Goal: Information Seeking & Learning: Learn about a topic

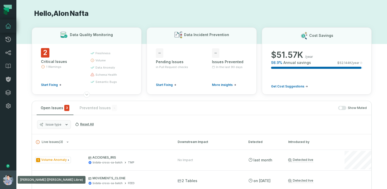
click at [2, 173] on button "Alon Nafta (Mercado Libre) alon@foundational.io" at bounding box center [8, 180] width 16 height 18
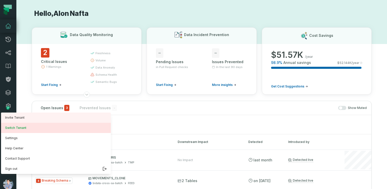
click at [19, 129] on button "Switch Tenant" at bounding box center [56, 128] width 110 height 10
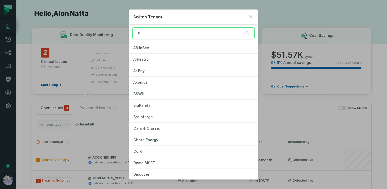
click at [14, 112] on div "Switch Tenant AB InBev Arkestro At Bay Axonius BSWH BigPanda Brainforge Cars & …" at bounding box center [193, 94] width 387 height 189
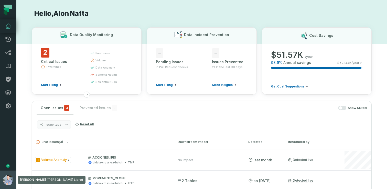
click at [12, 174] on button "Alon Nafta (Mercado Libre) alon@foundational.io" at bounding box center [8, 180] width 16 height 18
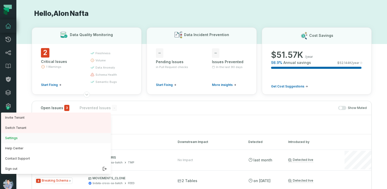
click at [21, 137] on button "Settings" at bounding box center [56, 138] width 110 height 10
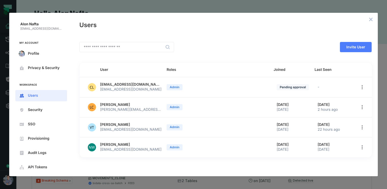
click at [371, 17] on button "close admin-box" at bounding box center [370, 19] width 7 height 7
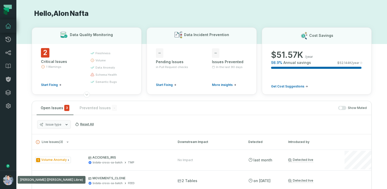
click at [3, 173] on button "Alon Nafta (Mercado Libre) alon@foundational.io" at bounding box center [8, 180] width 16 height 18
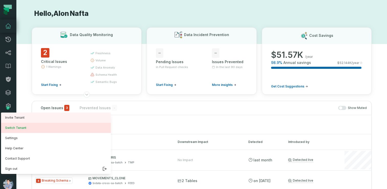
click at [28, 128] on button "Switch Tenant" at bounding box center [56, 128] width 110 height 10
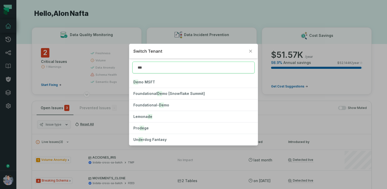
type input "****"
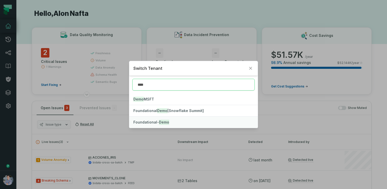
click at [160, 125] on button "Foundational- Demo" at bounding box center [193, 122] width 128 height 11
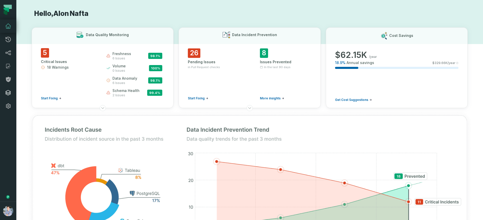
click at [8, 93] on icon at bounding box center [8, 93] width 6 height 6
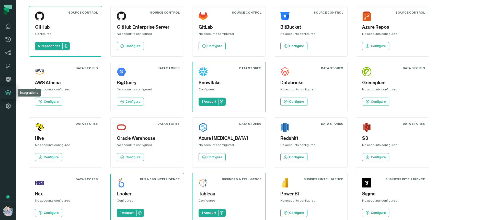
scroll to position [13, 0]
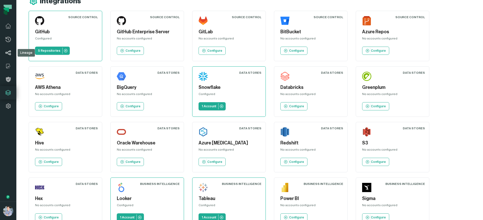
click at [7, 54] on icon at bounding box center [8, 53] width 6 height 6
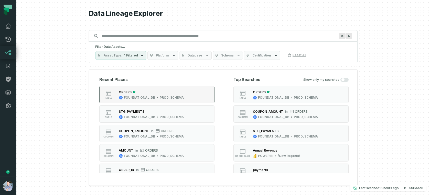
click at [145, 94] on div "ORDERS" at bounding box center [151, 92] width 65 height 5
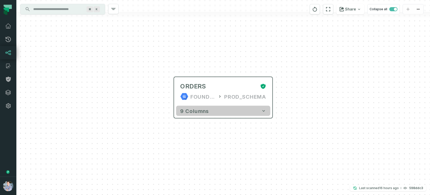
click at [209, 112] on button "9 columns" at bounding box center [223, 111] width 94 height 10
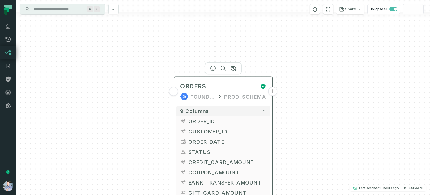
click at [174, 93] on button "+" at bounding box center [173, 91] width 9 height 9
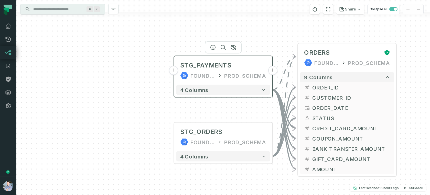
click at [174, 70] on button "+" at bounding box center [173, 70] width 9 height 9
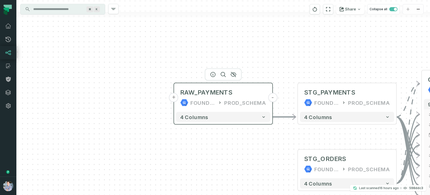
click at [175, 94] on button "+" at bounding box center [173, 97] width 9 height 9
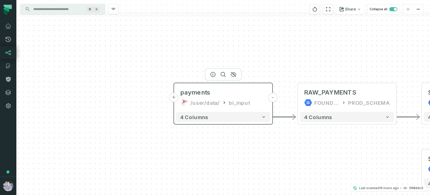
click at [175, 98] on button "+" at bounding box center [173, 97] width 9 height 9
click at [174, 97] on button "+" at bounding box center [173, 97] width 9 height 9
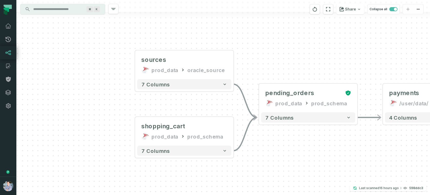
drag, startPoint x: 383, startPoint y: 73, endPoint x: 197, endPoint y: 45, distance: 187.8
click at [197, 45] on div "sources prod_data oracle_source - 7 columns shopping_cart prod_data prod_schema…" at bounding box center [222, 97] width 413 height 195
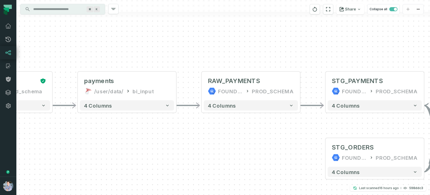
drag, startPoint x: 383, startPoint y: 46, endPoint x: 225, endPoint y: 56, distance: 158.4
click at [225, 56] on div "sources prod_data oracle_source - 7 columns shopping_cart prod_data prod_schema…" at bounding box center [222, 97] width 413 height 195
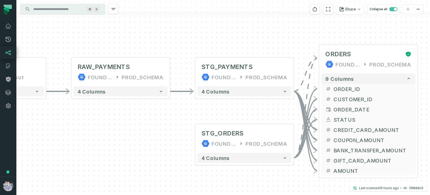
drag, startPoint x: 253, startPoint y: 130, endPoint x: 122, endPoint y: 116, distance: 132.5
click at [122, 116] on div "sources prod_data oracle_source - 7 columns shopping_cart prod_data prod_schema…" at bounding box center [222, 97] width 413 height 195
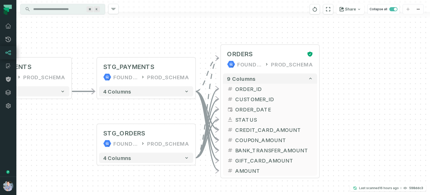
drag, startPoint x: 169, startPoint y: 151, endPoint x: 37, endPoint y: 149, distance: 132.3
click at [37, 149] on div "sources prod_data oracle_source - 7 columns shopping_cart prod_data prod_schema…" at bounding box center [222, 97] width 413 height 195
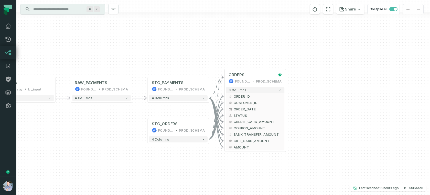
drag, startPoint x: 117, startPoint y: 129, endPoint x: 82, endPoint y: 125, distance: 35.0
click at [82, 125] on div "sources prod_data oracle_source - 7 columns shopping_cart prod_data prod_schema…" at bounding box center [222, 97] width 413 height 195
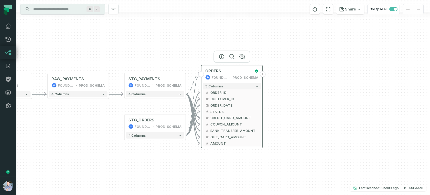
click at [264, 76] on button "+" at bounding box center [263, 74] width 6 height 6
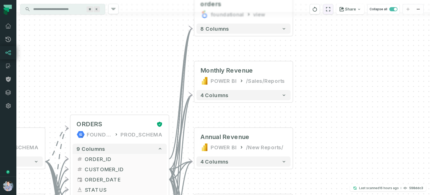
click at [327, 10] on icon "reset" at bounding box center [328, 9] width 6 height 6
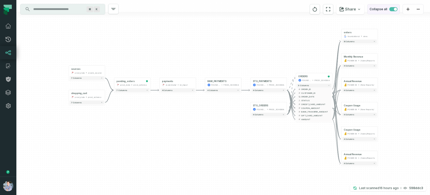
click at [393, 9] on span "button" at bounding box center [393, 9] width 8 height 4
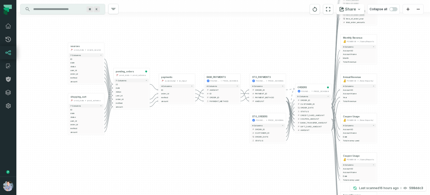
drag, startPoint x: 260, startPoint y: 77, endPoint x: 259, endPoint y: 28, distance: 49.1
click at [259, 28] on div "+ orders foundational view + 8 columns - id - order_amount + time_of_order - ti…" at bounding box center [222, 97] width 413 height 195
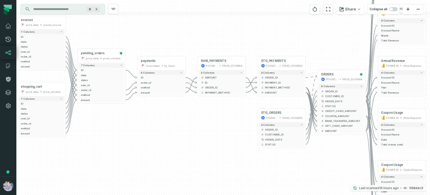
click at [368, 190] on p "Last scanned 9/18/2025, 6:17:26 PM" at bounding box center [379, 188] width 40 height 5
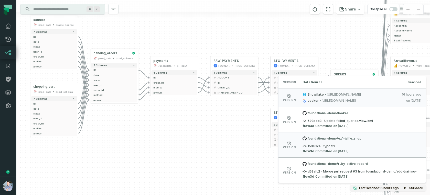
drag, startPoint x: 92, startPoint y: 115, endPoint x: 153, endPoint y: 118, distance: 61.2
click at [153, 118] on div "+ orders foundational view + 8 columns - id - order_amount + time_of_order - ti…" at bounding box center [222, 97] width 413 height 195
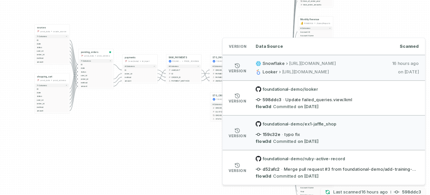
click at [369, 188] on p "Last scanned 9/18/2025, 6:17:26 PM" at bounding box center [379, 188] width 40 height 5
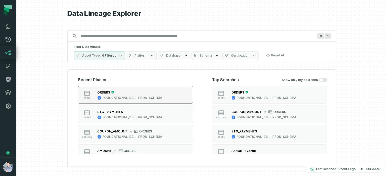
click at [153, 95] on div "ORDERS FOUNDATIONAL_DB PROD_SCHEMA" at bounding box center [129, 95] width 69 height 10
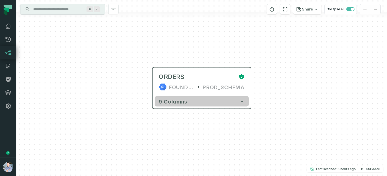
click at [228, 103] on button "9 columns" at bounding box center [202, 101] width 94 height 10
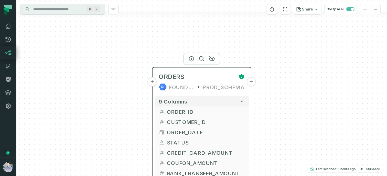
click at [249, 83] on button "+" at bounding box center [250, 81] width 9 height 9
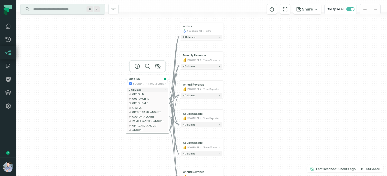
click at [126, 81] on button "+" at bounding box center [126, 81] width 4 height 4
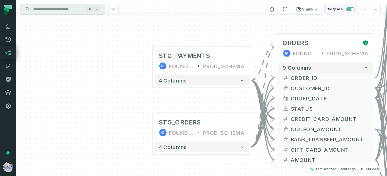
click at [351, 9] on span "button" at bounding box center [352, 9] width 3 height 3
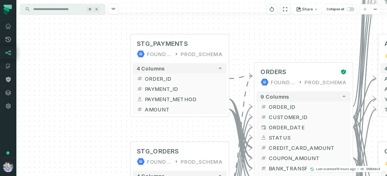
drag, startPoint x: 320, startPoint y: 41, endPoint x: 264, endPoint y: 10, distance: 64.2
click at [264, 10] on div "+ STG_PAYMENTS FOUNDATIONAL_DB PROD_SCHEMA + 4 columns + ORDER_ID + + PAYMENT_I…" at bounding box center [201, 88] width 370 height 176
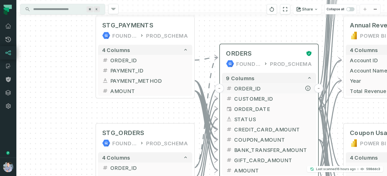
click at [247, 85] on span "ORDER_ID" at bounding box center [273, 88] width 78 height 8
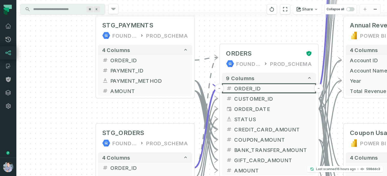
drag, startPoint x: 141, startPoint y: 112, endPoint x: 119, endPoint y: 88, distance: 32.6
click at [119, 88] on div "+ STG_PAYMENTS FOUNDATIONAL_DB PROD_SCHEMA + 4 columns + ORDER_ID + + PAYMENT_I…" at bounding box center [201, 88] width 370 height 176
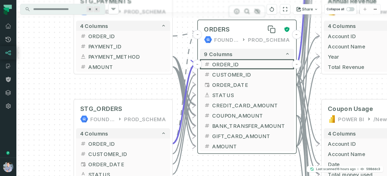
click at [222, 31] on span "ORDERS" at bounding box center [217, 29] width 26 height 8
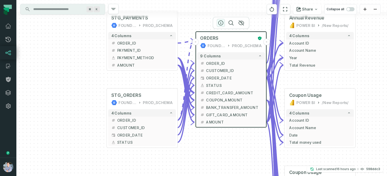
click at [221, 24] on icon "button" at bounding box center [221, 23] width 6 height 6
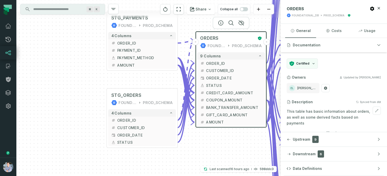
click at [327, 113] on p "This table has basic information about orders, as well as some derived facts ba…" at bounding box center [333, 116] width 94 height 17
click at [316, 114] on p "This table has basic information about orders, as well as some derived facts ba…" at bounding box center [333, 116] width 94 height 17
click at [139, 80] on div "+ STG_PAYMENTS FOUNDATIONAL_DB PROD_SCHEMA + 4 columns + ORDER_ID + + PAYMENT_I…" at bounding box center [148, 88] width 264 height 176
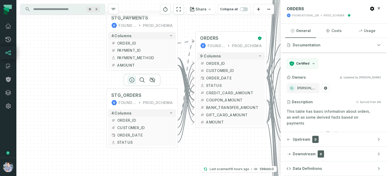
click at [133, 81] on icon "button" at bounding box center [131, 80] width 5 height 5
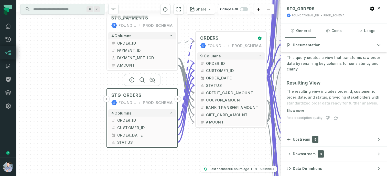
scroll to position [72, 0]
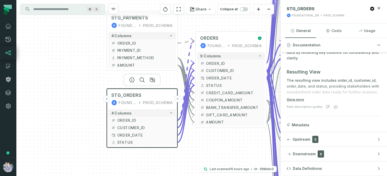
click at [108, 100] on button "+" at bounding box center [106, 98] width 7 height 7
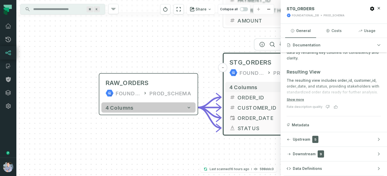
click at [160, 110] on button "4 columns" at bounding box center [148, 107] width 94 height 10
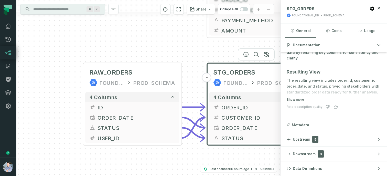
drag, startPoint x: 177, startPoint y: 58, endPoint x: 160, endPoint y: 47, distance: 20.4
click at [160, 47] on div "+ RAW_ORDERS FOUNDATIONAL_DB PROD_SCHEMA - 4 columns + ID - + ORDER_DATE - + ST…" at bounding box center [148, 88] width 264 height 176
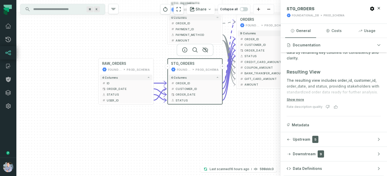
drag, startPoint x: 147, startPoint y: 123, endPoint x: 129, endPoint y: 116, distance: 19.0
click at [129, 116] on div "+ RAW_ORDERS FOUNDATIONAL_DB PROD_SCHEMA - 4 columns + ID - + ORDER_DATE - + ST…" at bounding box center [148, 88] width 264 height 176
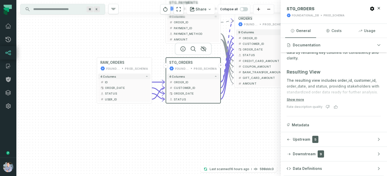
scroll to position [106, 0]
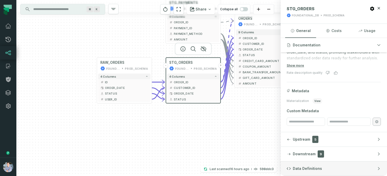
click at [306, 168] on span "Data Definitions" at bounding box center [307, 168] width 29 height 5
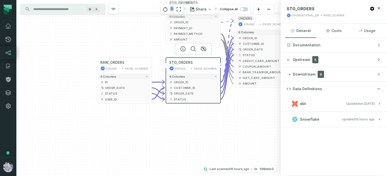
click at [311, 102] on button "dbt Updated 1/6/2025, 1:15:21 PM" at bounding box center [333, 103] width 94 height 7
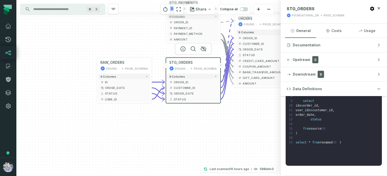
scroll to position [84, 0]
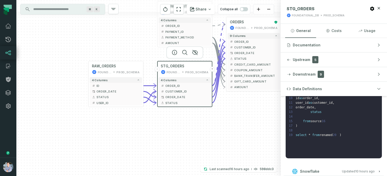
drag, startPoint x: 198, startPoint y: 125, endPoint x: 187, endPoint y: 132, distance: 13.6
click at [187, 132] on div "+ RAW_ORDERS FOUNDATIONAL_DB PROD_SCHEMA - 4 columns + ID - + ORDER_DATE - + ST…" at bounding box center [148, 88] width 264 height 176
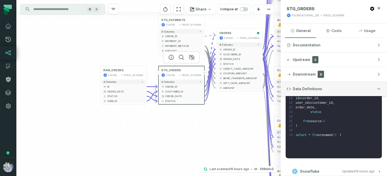
click at [332, 89] on button "Data Definitions" at bounding box center [333, 89] width 106 height 14
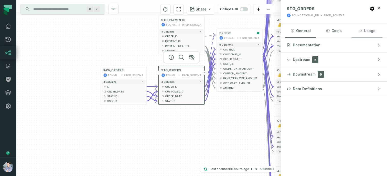
click at [363, 32] on button "Usage" at bounding box center [366, 31] width 31 height 14
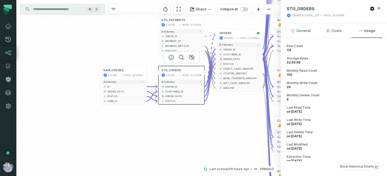
scroll to position [6, 0]
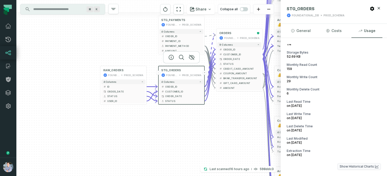
click at [356, 167] on button "Show Historical Charts" at bounding box center [358, 166] width 43 height 7
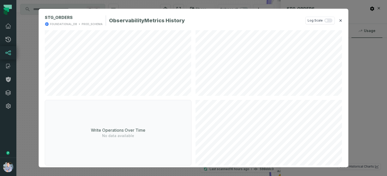
click at [341, 21] on button "✕" at bounding box center [340, 20] width 3 height 6
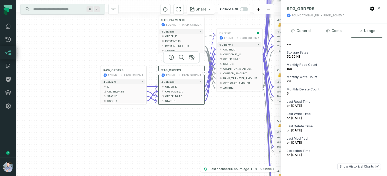
click at [379, 7] on icon "button" at bounding box center [379, 8] width 2 height 2
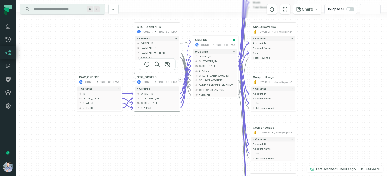
drag, startPoint x: 221, startPoint y: 125, endPoint x: 187, endPoint y: 138, distance: 35.8
click at [187, 138] on div "+ RAW_ORDERS FOUNDATIONAL_DB PROD_SCHEMA - 4 columns + ID - + ORDER_DATE - + ST…" at bounding box center [201, 88] width 370 height 176
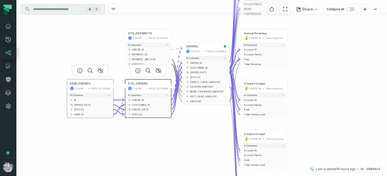
click at [68, 85] on button "+" at bounding box center [67, 86] width 4 height 4
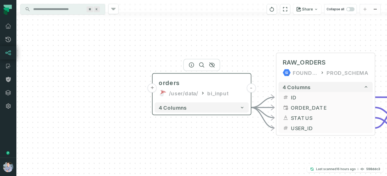
click at [152, 88] on button "+" at bounding box center [152, 87] width 9 height 9
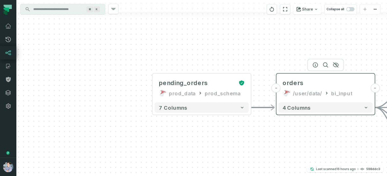
click at [301, 89] on div "/user/data/" at bounding box center [307, 93] width 29 height 8
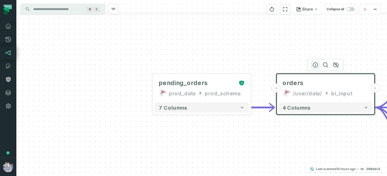
click at [316, 64] on icon "button" at bounding box center [315, 65] width 6 height 6
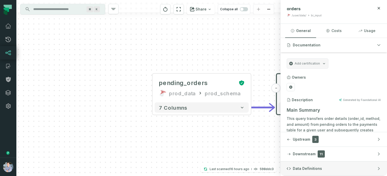
click at [298, 169] on span "Data Definitions" at bounding box center [307, 168] width 29 height 5
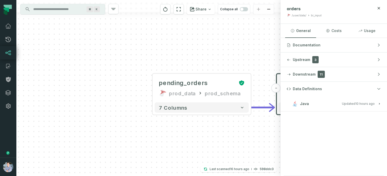
click at [316, 102] on button "Java Updated 9/19/2025, 1:01:31 AM" at bounding box center [333, 103] width 94 height 7
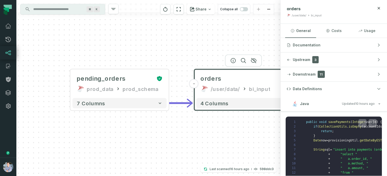
drag, startPoint x: 242, startPoint y: 132, endPoint x: 153, endPoint y: 126, distance: 88.7
click at [153, 126] on div "+ pending_orders prod_data prod_schema + 7 columns - orders /user/data/ bi_inpu…" at bounding box center [148, 88] width 264 height 176
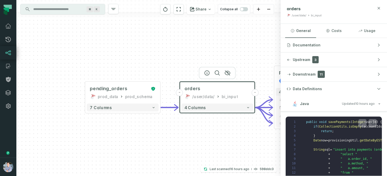
click at [379, 7] on icon "button" at bounding box center [379, 8] width 2 height 2
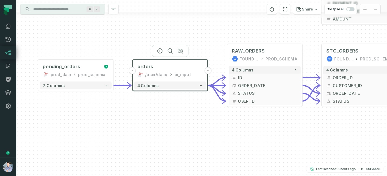
drag, startPoint x: 168, startPoint y: 68, endPoint x: 120, endPoint y: 46, distance: 52.0
click at [120, 46] on div "+ pending_orders prod_data prod_schema + 7 columns - orders /user/data/ bi_inpu…" at bounding box center [201, 88] width 370 height 176
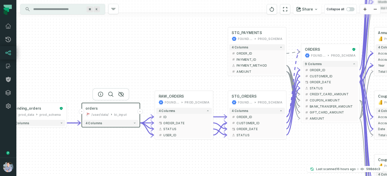
drag, startPoint x: 192, startPoint y: 92, endPoint x: 137, endPoint y: 146, distance: 77.6
click at [137, 146] on div "+ pending_orders prod_data prod_schema + 7 columns - orders /user/data/ bi_inpu…" at bounding box center [201, 88] width 370 height 176
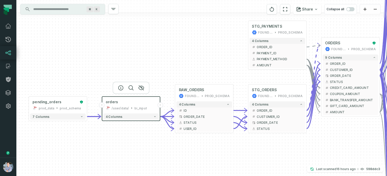
drag, startPoint x: 68, startPoint y: 93, endPoint x: 98, endPoint y: 77, distance: 33.8
click at [98, 77] on div "+ pending_orders prod_data prod_schema + 7 columns - orders /user/data/ bi_inpu…" at bounding box center [201, 88] width 370 height 176
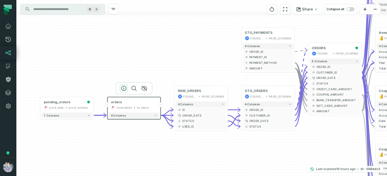
click at [123, 90] on icon "button" at bounding box center [124, 88] width 6 height 6
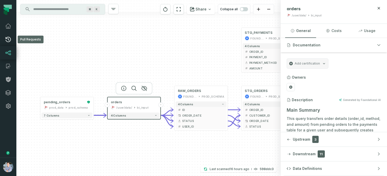
click at [7, 36] on icon at bounding box center [8, 39] width 6 height 6
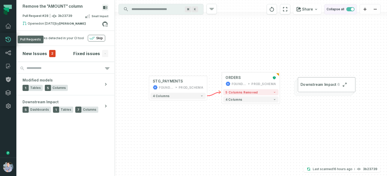
click at [350, 9] on span "button" at bounding box center [350, 9] width 8 height 4
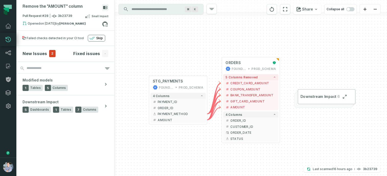
drag, startPoint x: 214, startPoint y: 155, endPoint x: 204, endPoint y: 147, distance: 12.0
click at [204, 147] on div "+ STG_PAYMENTS FOUNDATIONAL_DB PROD_SCHEMA + 4 columns + PAYMENT_ID + + ORDER_I…" at bounding box center [251, 88] width 272 height 176
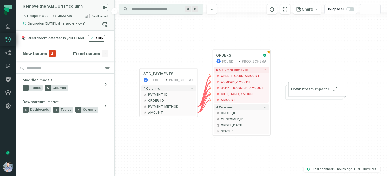
click at [70, 17] on div "Pull Request #28 3b23739 Small Impact" at bounding box center [66, 17] width 86 height 8
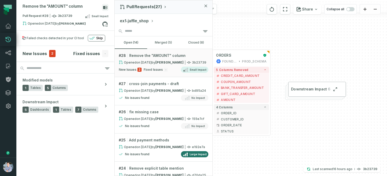
click at [140, 20] on button "ex1-jaffle_shop" at bounding box center [137, 21] width 34 height 6
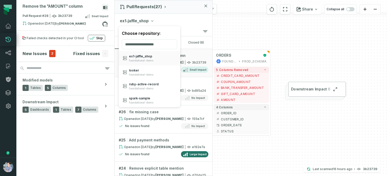
click at [248, 29] on div "Remove the "AMOUNT" column Pull Request #28 3b23739 Small Impact Opened [DATE] …" at bounding box center [201, 88] width 370 height 176
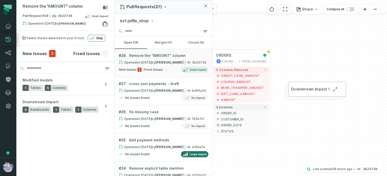
click at [232, 28] on div "+ STG_PAYMENTS FOUNDATIONAL_DB PROD_SCHEMA + 4 columns + PAYMENT_ID + + ORDER_I…" at bounding box center [251, 88] width 272 height 176
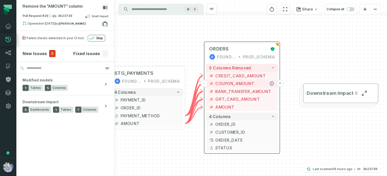
click at [279, 83] on button "+" at bounding box center [279, 83] width 7 height 7
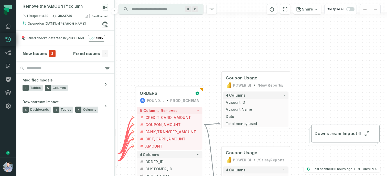
click at [106, 25] on icon at bounding box center [106, 26] width 2 height 2
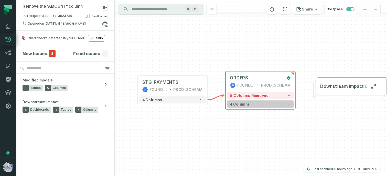
click at [251, 102] on button "4 columns" at bounding box center [260, 103] width 67 height 7
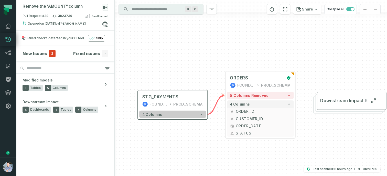
click at [190, 114] on button "4 columns" at bounding box center [172, 114] width 67 height 7
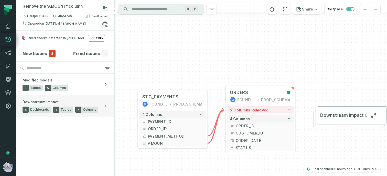
click at [63, 97] on button "Downstream Impact 5 Dashboards 1 Tables 7 Columns" at bounding box center [65, 105] width 98 height 21
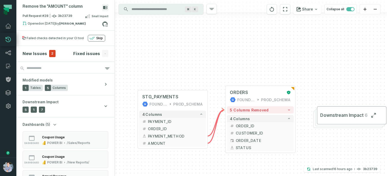
click at [40, 57] on section "New Issues 2 Fixed issues -" at bounding box center [65, 53] width 98 height 15
click at [40, 55] on h4 "New Issues" at bounding box center [35, 53] width 25 height 6
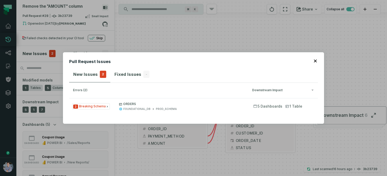
click at [129, 25] on div "Pull Request Issues New Issues 2 Fixed Issues - errors (2) Downstream Impact 2 …" at bounding box center [193, 88] width 387 height 176
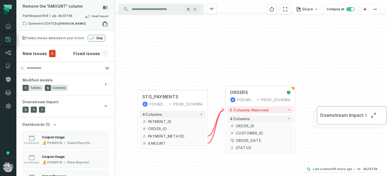
click at [72, 15] on div "Pull Request #28 3b23739 Small Impact" at bounding box center [66, 17] width 86 height 8
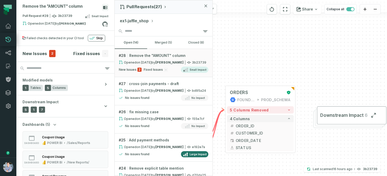
click at [141, 20] on button "ex1-jaffle_shop" at bounding box center [137, 21] width 34 height 6
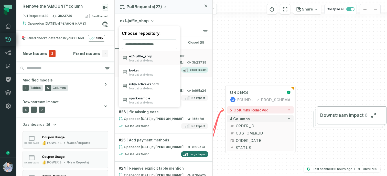
click at [274, 52] on div "Remove the "AMOUNT" column Pull Request #28 3b23739 Small Impact Opened [DATE] …" at bounding box center [201, 88] width 370 height 176
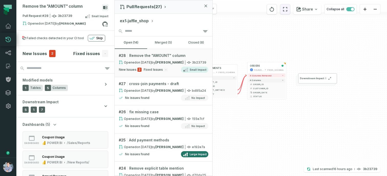
click at [286, 9] on icon "reset" at bounding box center [285, 9] width 6 height 6
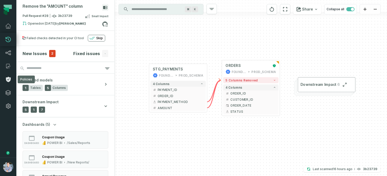
click at [8, 75] on link "Policies" at bounding box center [8, 79] width 16 height 13
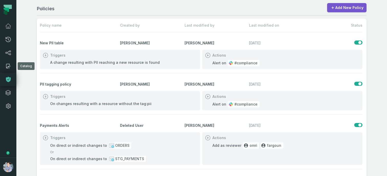
click at [10, 66] on icon at bounding box center [8, 66] width 6 height 6
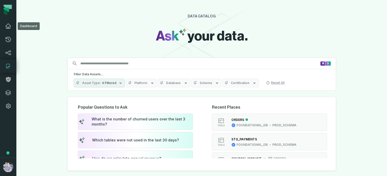
click at [7, 26] on icon at bounding box center [8, 26] width 6 height 6
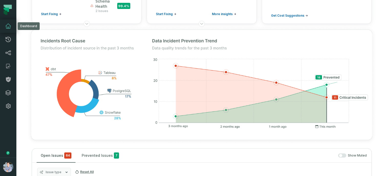
scroll to position [103, 0]
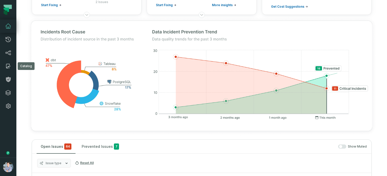
click at [7, 64] on icon at bounding box center [8, 66] width 6 height 6
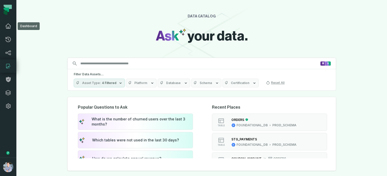
click at [12, 26] on link "Dashboard" at bounding box center [8, 25] width 16 height 13
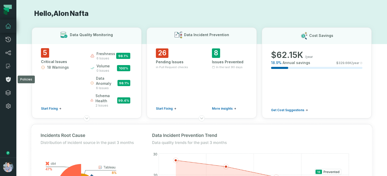
click at [8, 79] on icon at bounding box center [8, 79] width 5 height 5
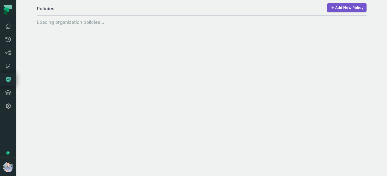
click at [8, 79] on icon at bounding box center [8, 79] width 5 height 5
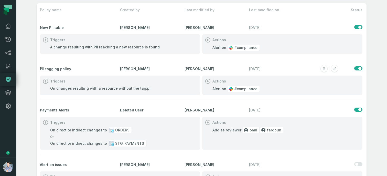
scroll to position [16, 0]
click at [334, 109] on rect "button" at bounding box center [334, 109] width 7 height 7
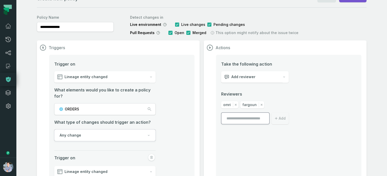
scroll to position [11, 0]
drag, startPoint x: 129, startPoint y: 23, endPoint x: 251, endPoint y: 25, distance: 121.5
click at [251, 25] on div "**********" at bounding box center [201, 24] width 329 height 23
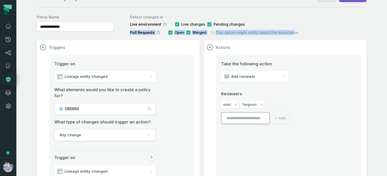
drag, startPoint x: 127, startPoint y: 32, endPoint x: 286, endPoint y: 34, distance: 158.9
click at [286, 34] on div "**********" at bounding box center [201, 24] width 329 height 23
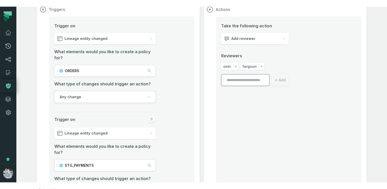
scroll to position [59, 0]
